Goal: Find specific page/section: Find specific page/section

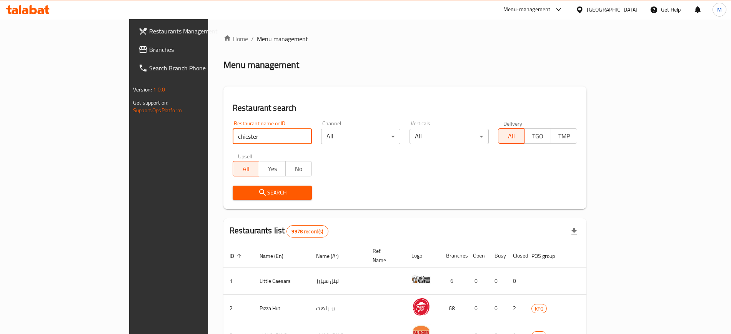
type input "chicster"
click button "Search" at bounding box center [272, 193] width 79 height 14
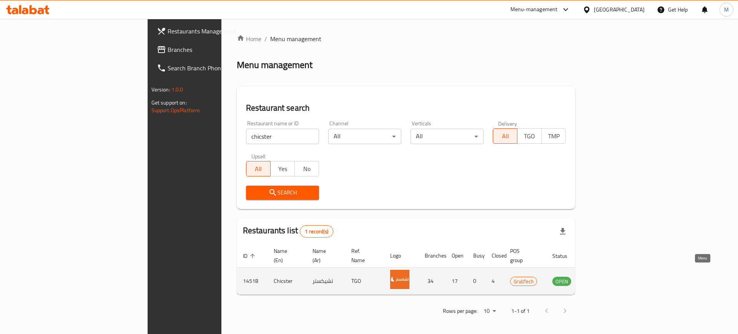
click at [600, 280] on icon "enhanced table" at bounding box center [599, 281] width 3 height 3
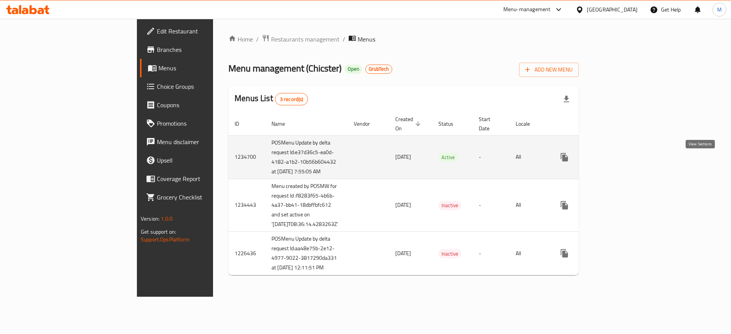
click at [624, 162] on icon "enhanced table" at bounding box center [619, 157] width 9 height 9
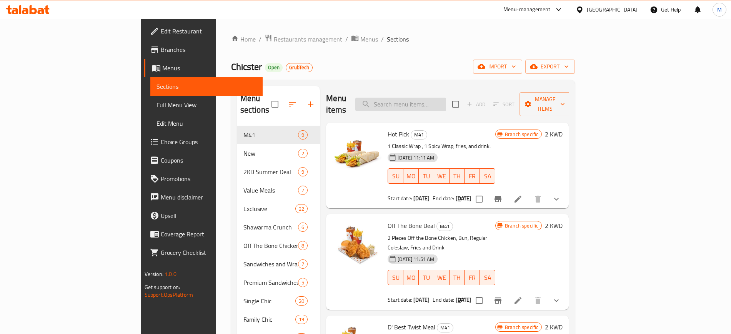
click at [435, 101] on input "search" at bounding box center [400, 104] width 91 height 13
paste input "Mix Chicster Meal"
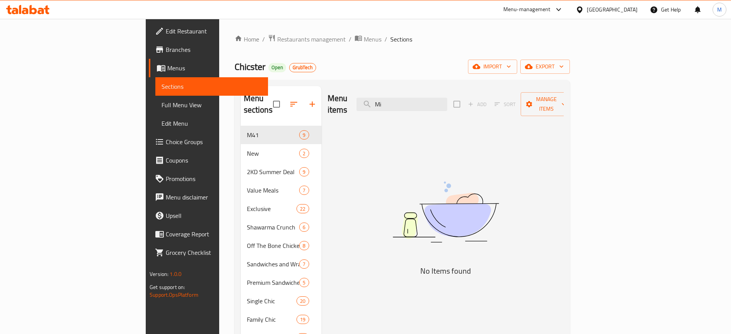
type input "M"
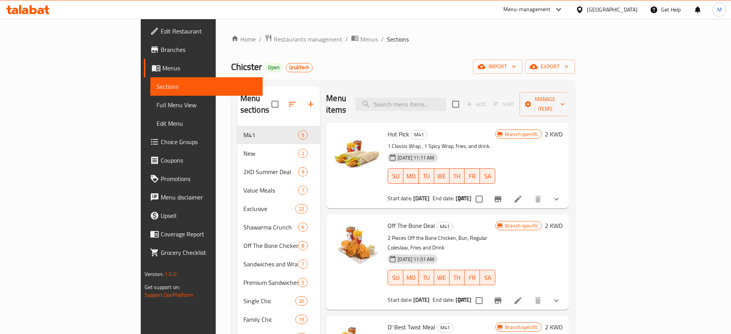
paste input "Gamestart Meal"
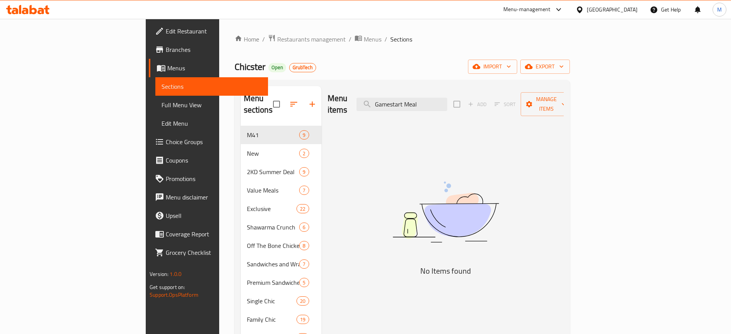
type input "Gamestart Meal"
click at [277, 38] on span "Restaurants management" at bounding box center [311, 39] width 68 height 9
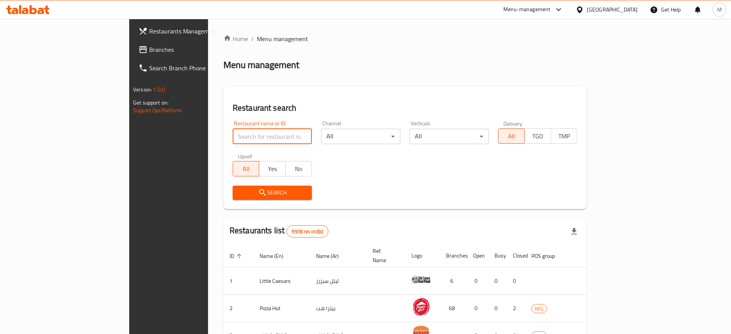
click at [233, 138] on input "search" at bounding box center [272, 136] width 79 height 15
type input "pret a manger"
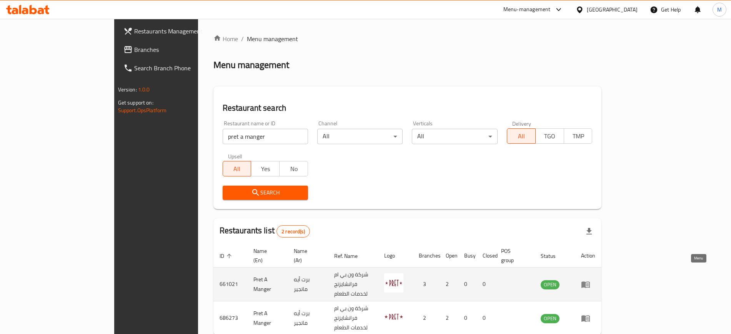
click at [590, 281] on icon "enhanced table" at bounding box center [585, 284] width 8 height 7
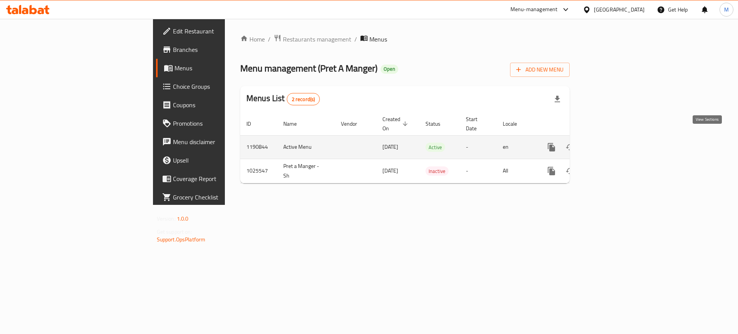
click at [612, 143] on icon "enhanced table" at bounding box center [606, 147] width 9 height 9
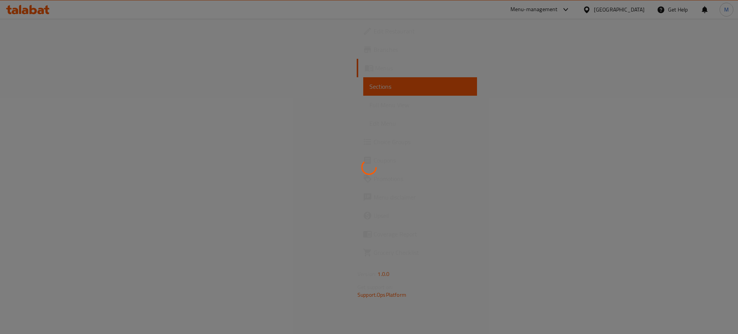
click at [42, 51] on div at bounding box center [369, 167] width 738 height 334
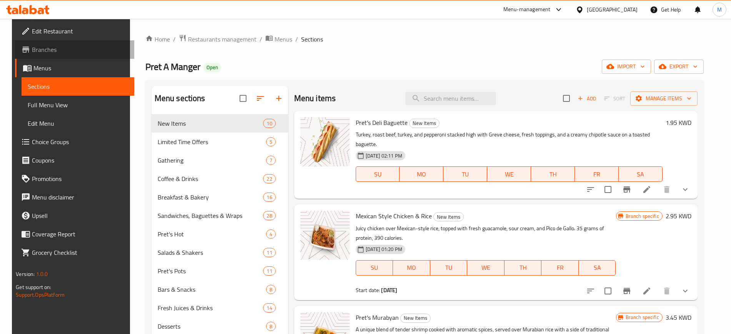
click at [41, 52] on span "Branches" at bounding box center [80, 49] width 96 height 9
